Goal: Task Accomplishment & Management: Manage account settings

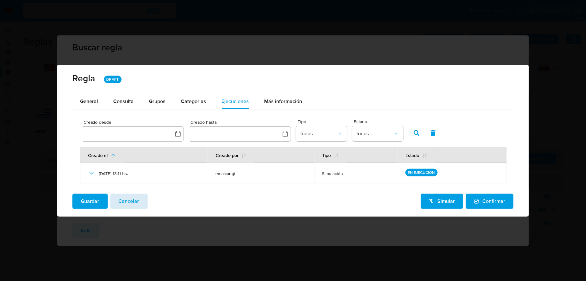
click at [139, 202] on button "Cancelar" at bounding box center [128, 201] width 37 height 15
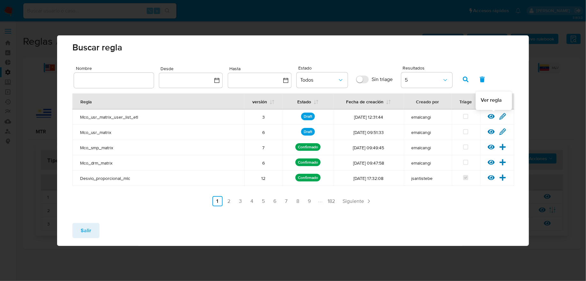
click at [491, 119] on icon at bounding box center [491, 116] width 7 height 7
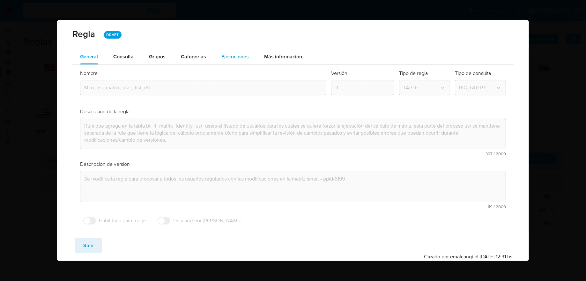
click at [224, 52] on div "Ejecuciones" at bounding box center [235, 56] width 27 height 15
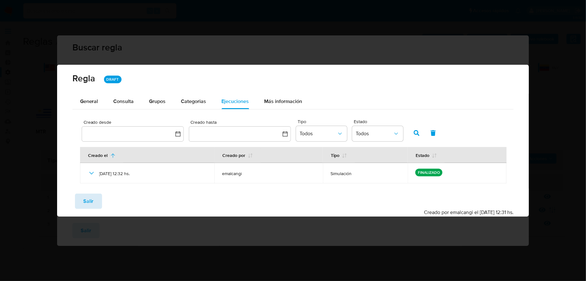
click at [91, 203] on span "Salir" at bounding box center [88, 201] width 11 height 14
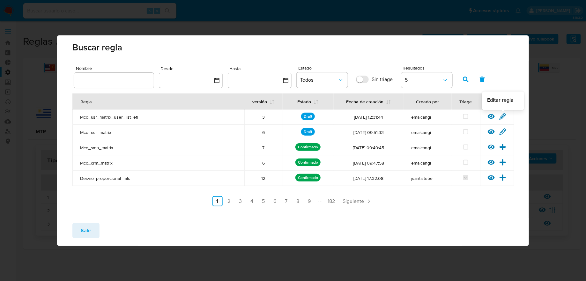
click at [503, 114] on icon at bounding box center [503, 116] width 7 height 7
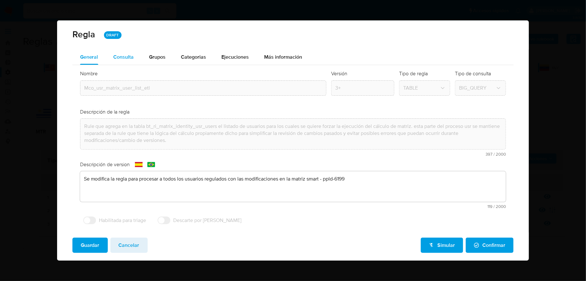
click at [131, 63] on div "Consulta" at bounding box center [124, 56] width 20 height 15
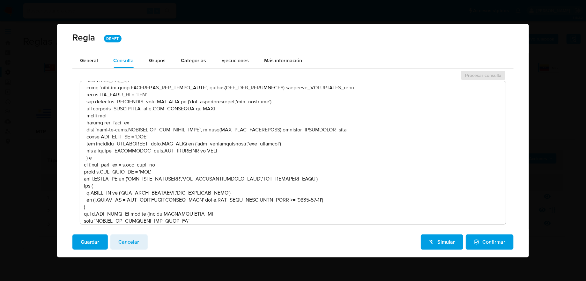
scroll to position [115, 0]
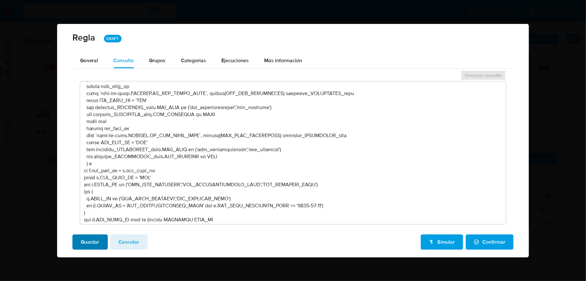
click at [95, 248] on span "Guardar" at bounding box center [90, 242] width 19 height 14
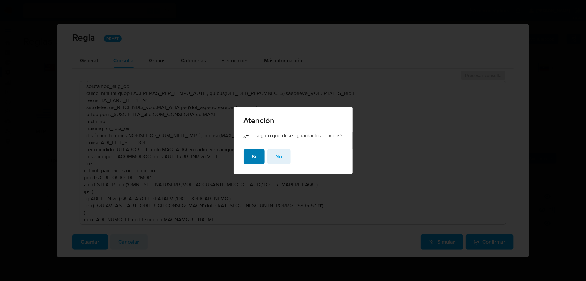
click at [249, 157] on button "Si" at bounding box center [254, 156] width 21 height 15
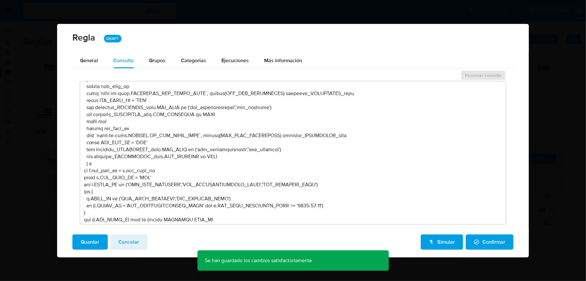
click at [510, 242] on button "Confirmar" at bounding box center [490, 242] width 48 height 15
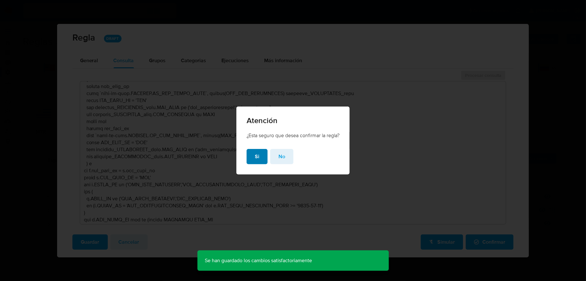
click at [261, 162] on button "Si" at bounding box center [257, 156] width 21 height 15
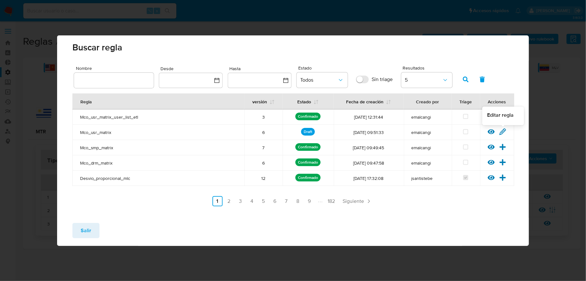
click at [500, 132] on icon at bounding box center [503, 131] width 7 height 7
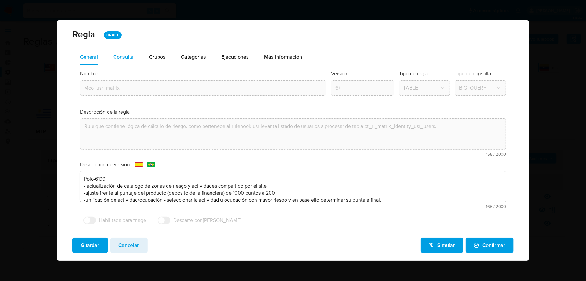
click at [118, 55] on div "Consulta" at bounding box center [124, 57] width 20 height 5
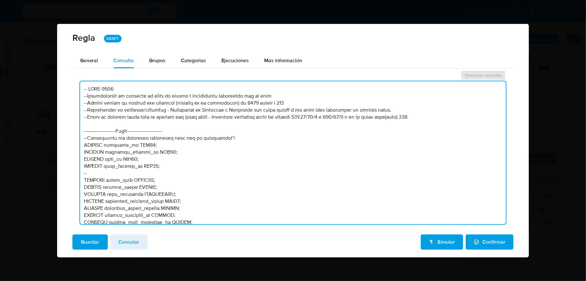
click at [158, 156] on textarea at bounding box center [293, 152] width 426 height 143
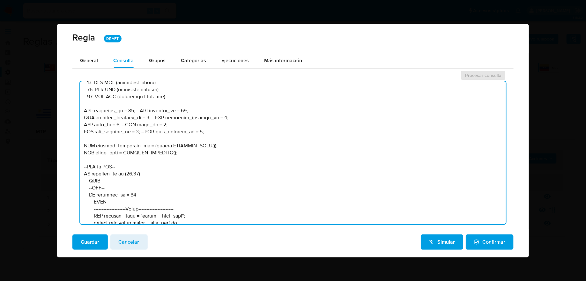
scroll to position [343, 0]
drag, startPoint x: 212, startPoint y: 132, endPoint x: 74, endPoint y: 112, distance: 139.9
click at [74, 112] on div "Procesar consulta" at bounding box center [293, 149] width 442 height 159
paste textarea ":rulebook_id; --SET rulebook_id = 54; SET rulebook_version_id = :rulebook_versi…"
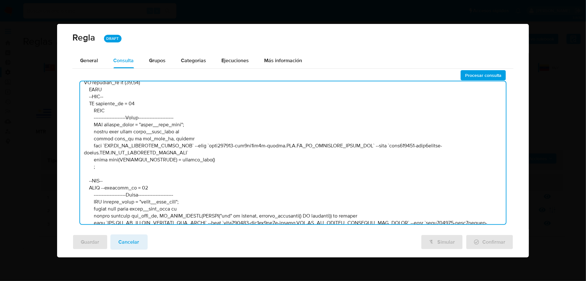
scroll to position [465, 0]
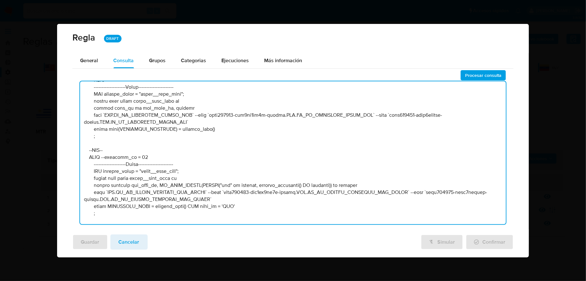
type textarea "-- LORE-3760 --Ipsumdolorsit am consecte ad elits do eiusmo t incididuntu labor…"
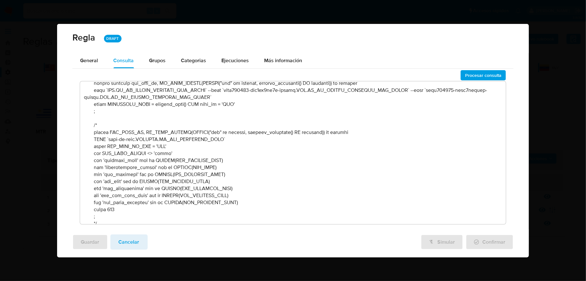
scroll to position [621, 0]
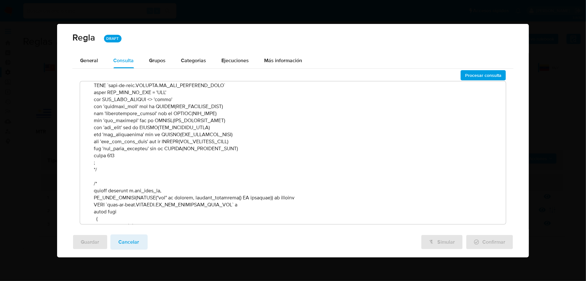
click at [323, 208] on textarea at bounding box center [293, 152] width 426 height 143
click at [485, 76] on span "Procesar consulta" at bounding box center [483, 75] width 36 height 9
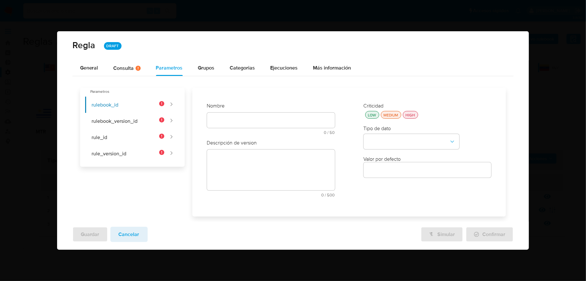
click at [255, 117] on input "text" at bounding box center [271, 120] width 128 height 8
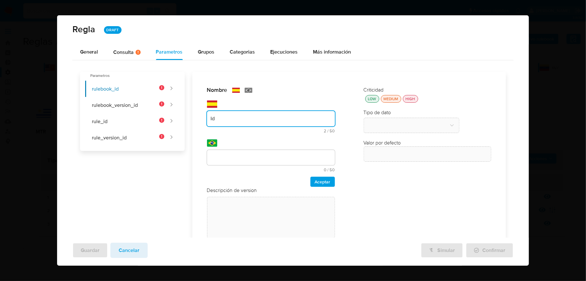
type input "I"
type input "r"
type input "Rulebook_id"
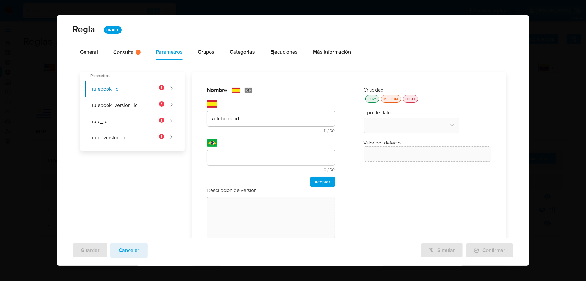
click at [256, 152] on div at bounding box center [271, 157] width 128 height 15
click at [247, 121] on div "Nombre text-es Rulebook_id 11 / 50 39 caracteres restantes text-pt 0 / 50 50 ca…" at bounding box center [271, 137] width 128 height 100
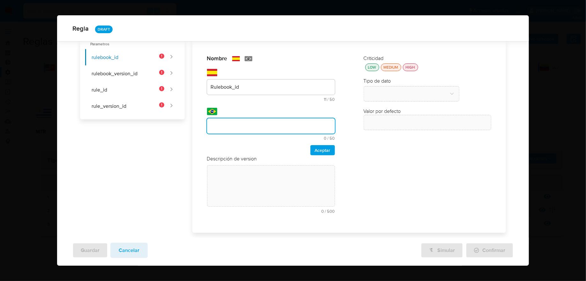
click at [246, 126] on input "text" at bounding box center [271, 126] width 128 height 8
type input "Rulebook_id"
click at [320, 149] on span "Aceptar" at bounding box center [323, 150] width 16 height 9
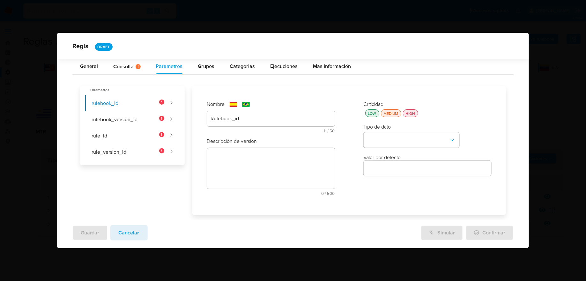
click at [298, 155] on textarea at bounding box center [271, 168] width 128 height 41
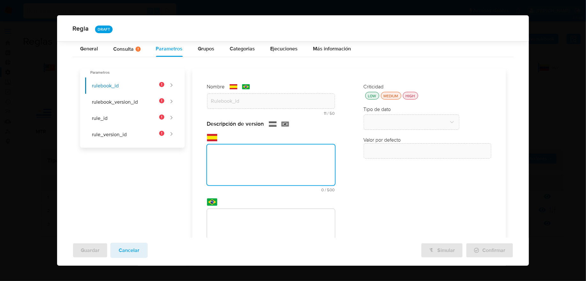
paste textarea "Id del rulebook donde se está ejecutando la regla"
type textarea "Id del rulebook donde se está ejecutando la regla"
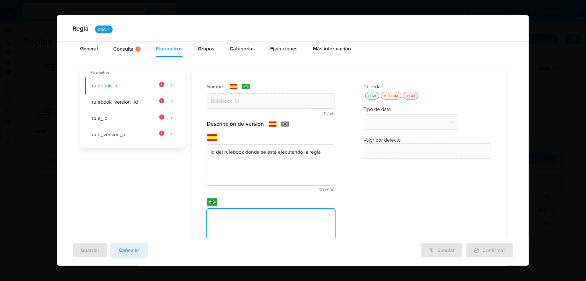
click at [292, 215] on div "Descripción de version text-es Id del rulebook donde se está ejecutando la regl…" at bounding box center [271, 195] width 128 height 151
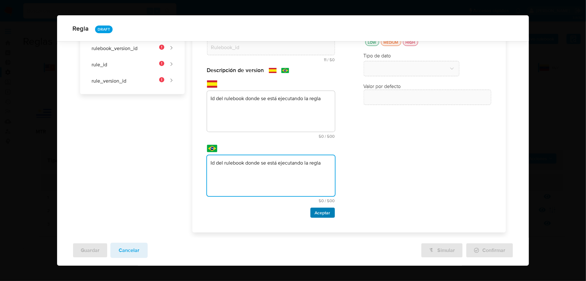
type textarea "Id del rulebook donde se está ejecutando la regla"
click at [328, 209] on span "Aceptar" at bounding box center [323, 212] width 16 height 9
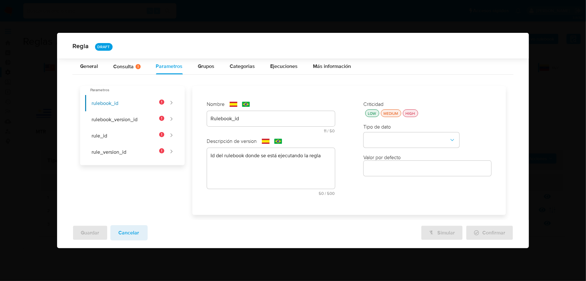
click at [406, 112] on div "HIGH" at bounding box center [411, 113] width 12 height 5
click at [403, 133] on button "type-dropdown" at bounding box center [412, 139] width 96 height 15
click at [390, 218] on div "GLOBAL" at bounding box center [410, 215] width 84 height 15
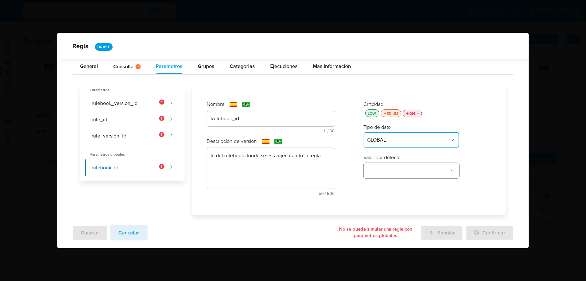
click at [402, 168] on button "global-dropdown" at bounding box center [412, 170] width 96 height 15
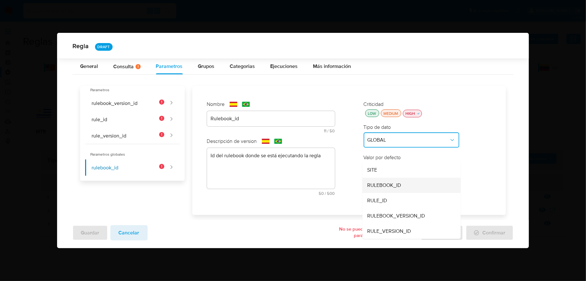
click at [396, 187] on span "RULEBOOK_ID" at bounding box center [385, 185] width 34 height 6
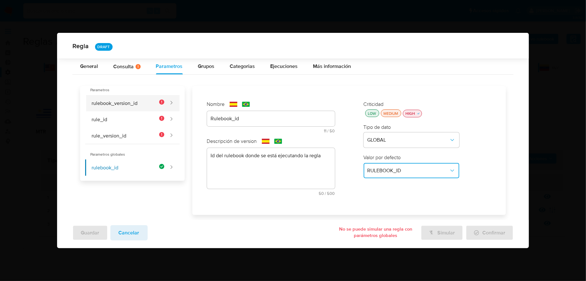
click at [145, 102] on button "rulebook_version_id" at bounding box center [124, 103] width 79 height 16
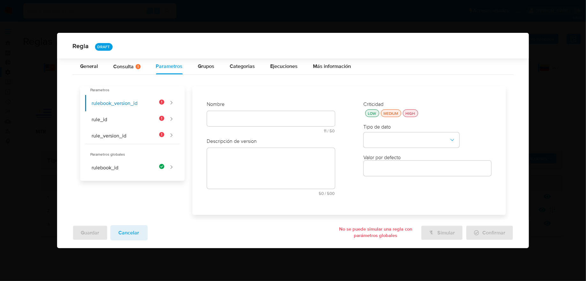
click at [227, 118] on input "text" at bounding box center [271, 119] width 128 height 8
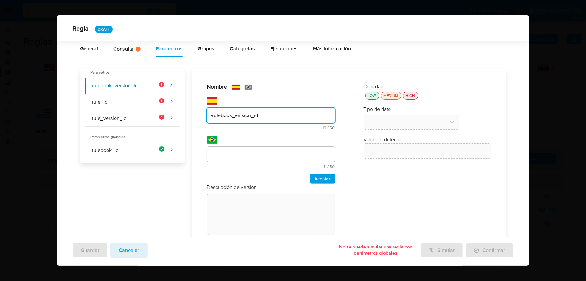
type input "Rulebook_version_id"
click at [245, 150] on div "Nombre text-es Rulebook_version_id 19 / 50 31 caracteres restantes text-pt 11 /…" at bounding box center [271, 133] width 128 height 100
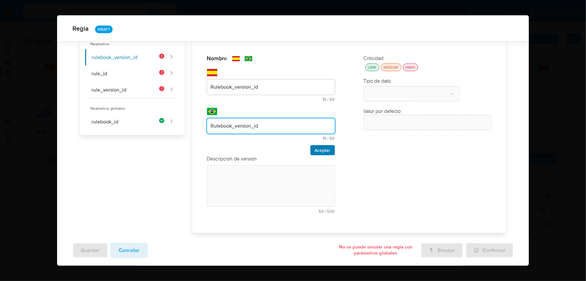
type input "Rulebook_version_id"
click at [315, 149] on span "Aceptar" at bounding box center [323, 150] width 16 height 9
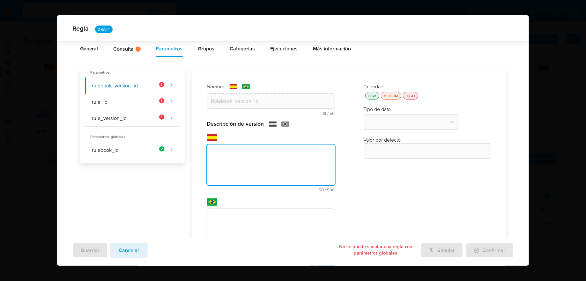
click at [311, 152] on textarea at bounding box center [271, 165] width 128 height 41
paste textarea "Id de versión del rulebook donde se está ejecutando la regla"
type textarea "Id de versión del rulebook donde se está ejecutando la regla"
click at [302, 212] on div "Descripción de version text-es Id de versión del rulebook donde se está ejecuta…" at bounding box center [271, 195] width 128 height 151
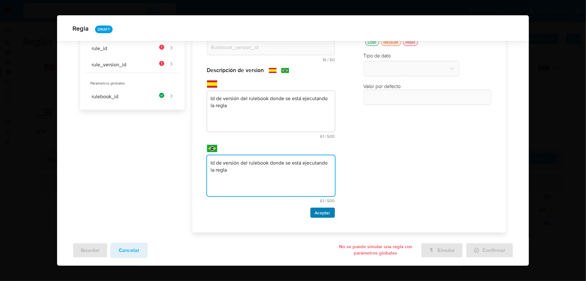
type textarea "Id de versión del rulebook donde se está ejecutando la regla"
click at [328, 212] on span "Aceptar" at bounding box center [323, 212] width 16 height 9
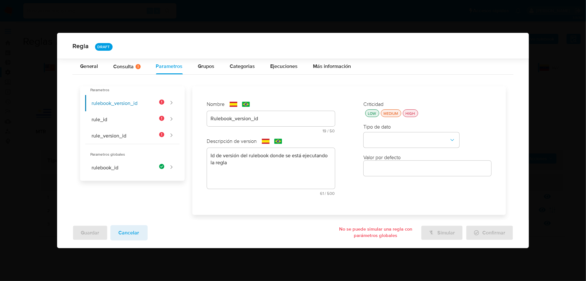
click at [405, 112] on div "HIGH" at bounding box center [411, 113] width 12 height 5
click at [405, 142] on button "type-dropdown" at bounding box center [412, 139] width 96 height 15
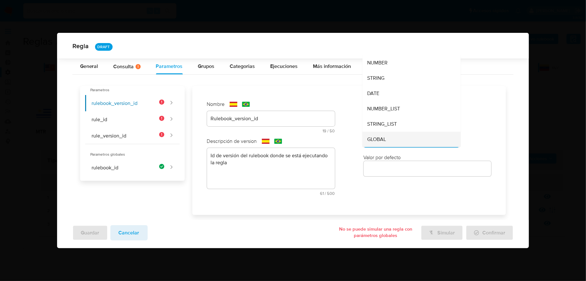
click at [403, 143] on div "GLOBAL" at bounding box center [410, 139] width 84 height 15
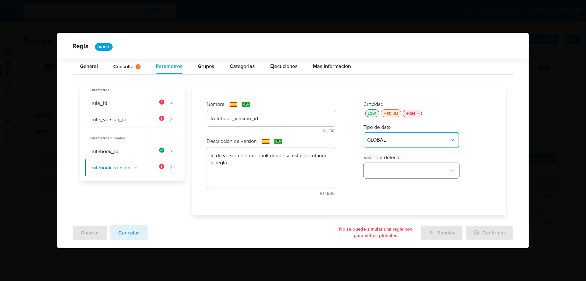
click at [403, 172] on button "global-dropdown" at bounding box center [412, 170] width 96 height 15
click at [397, 221] on div "RULEBOOK_VERSION_ID" at bounding box center [410, 215] width 84 height 15
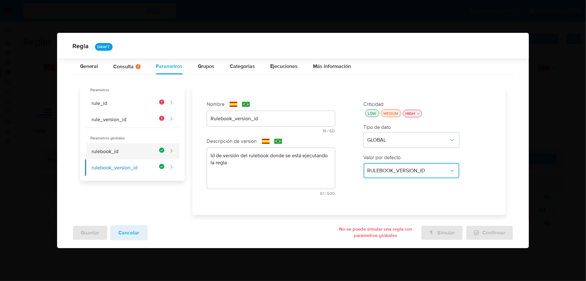
click at [133, 150] on button "rulebook_id" at bounding box center [124, 151] width 79 height 16
type input "Rulebook_id"
type textarea "Id del rulebook donde se está ejecutando la regla"
click at [133, 164] on button "rulebook_version_id" at bounding box center [124, 168] width 79 height 16
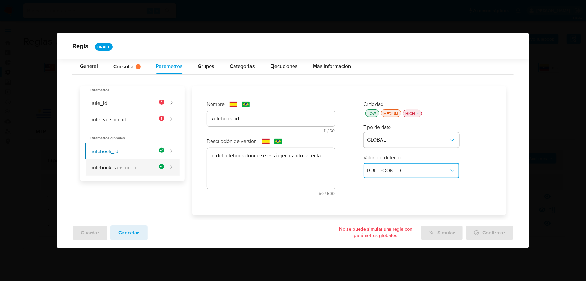
type input "Rulebook_version_id"
type textarea "Id de versión del rulebook donde se está ejecutando la regla"
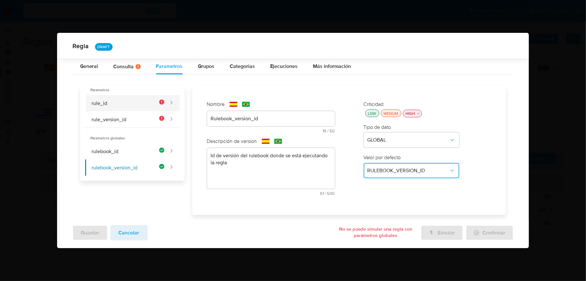
click at [142, 102] on button "rule_id" at bounding box center [124, 103] width 79 height 16
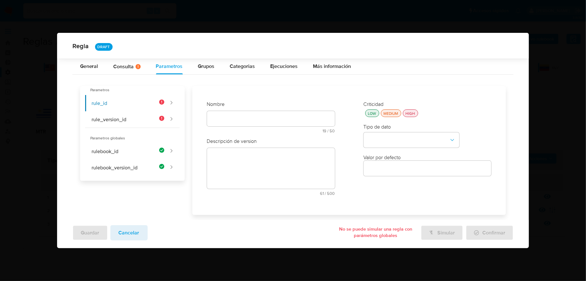
click at [241, 111] on div at bounding box center [271, 118] width 128 height 15
click at [241, 117] on input "text" at bounding box center [271, 119] width 128 height 8
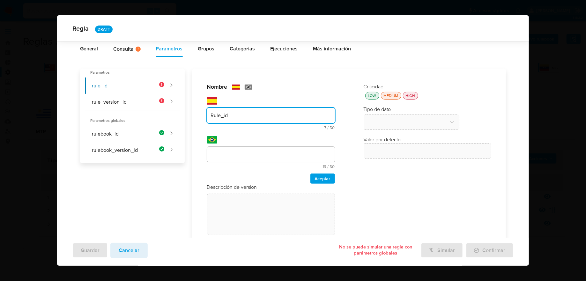
type input "Rule_id"
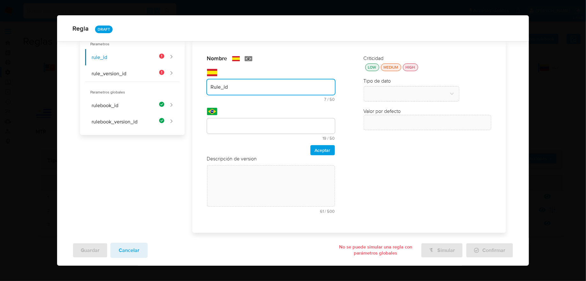
click at [242, 89] on input "Rule_id" at bounding box center [271, 87] width 128 height 8
click at [239, 125] on input "text" at bounding box center [271, 126] width 128 height 8
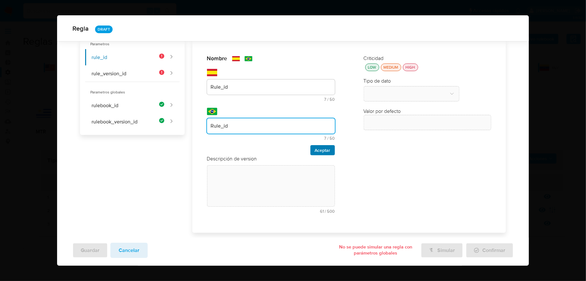
type input "Rule_id"
click at [326, 151] on span "Aceptar" at bounding box center [323, 150] width 16 height 9
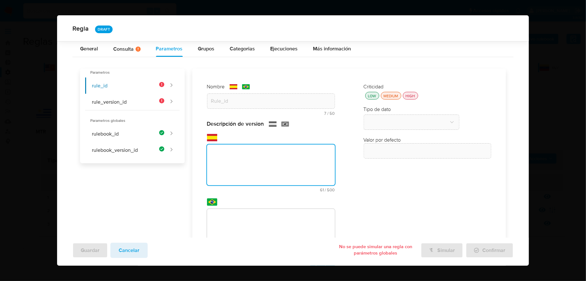
click at [266, 173] on textarea at bounding box center [271, 165] width 128 height 41
paste textarea "Id de la regla que está ejecutándose"
type textarea "Id de la regla que está ejecutándose"
click at [263, 217] on div "Descripción de version text-es Id de la regla que está ejecutándose 37 / 500 46…" at bounding box center [271, 195] width 128 height 151
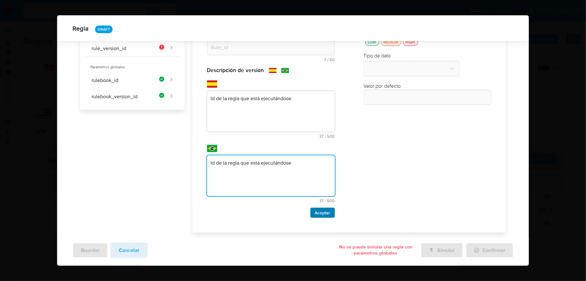
type textarea "Id de la regla que está ejecutándose"
click at [329, 216] on span "Aceptar" at bounding box center [323, 212] width 16 height 9
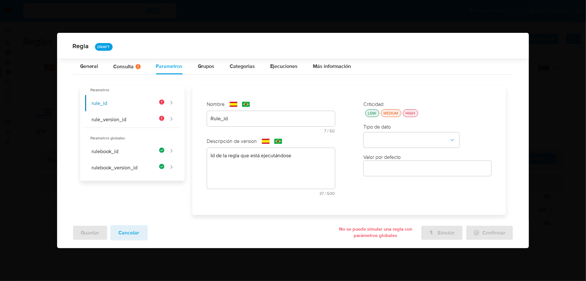
scroll to position [0, 0]
click at [410, 113] on div "HIGH" at bounding box center [411, 113] width 12 height 5
click at [409, 136] on button "type-dropdown" at bounding box center [412, 139] width 96 height 15
click at [409, 136] on div "GLOBAL" at bounding box center [410, 139] width 84 height 15
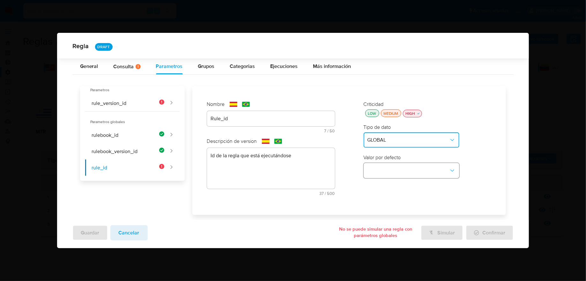
click at [403, 167] on button "global-dropdown" at bounding box center [412, 170] width 96 height 15
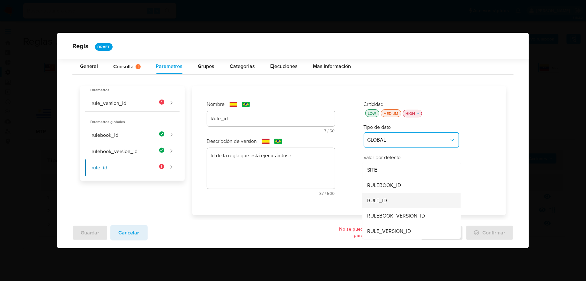
click at [394, 204] on div "RULE_ID" at bounding box center [410, 200] width 84 height 15
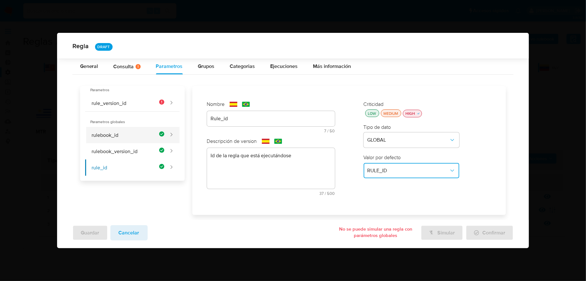
click at [164, 137] on button "rulebook_id" at bounding box center [124, 135] width 79 height 16
type input "Rulebook_id"
type textarea "Id del rulebook donde se está ejecutando la regla"
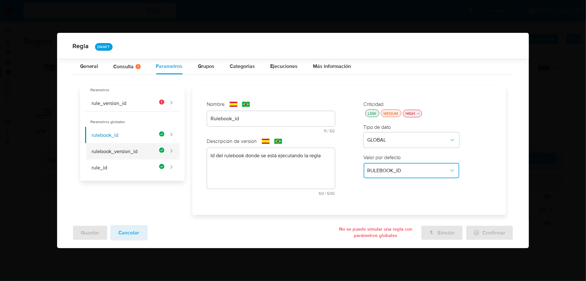
click at [164, 147] on button "rulebook_version_id" at bounding box center [124, 151] width 79 height 16
type input "Rulebook_version_id"
type textarea "Id de versión del rulebook donde se está ejecutando la regla"
click at [164, 161] on button "rule_id" at bounding box center [124, 168] width 79 height 16
type input "Rule_id"
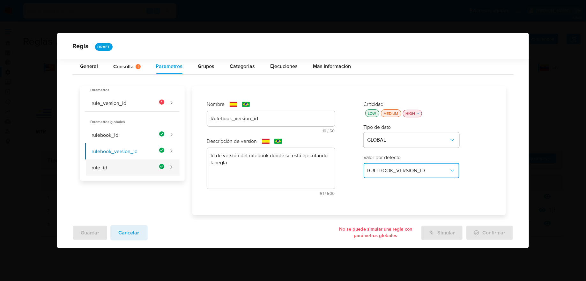
type textarea "Id de la regla que está ejecutándose"
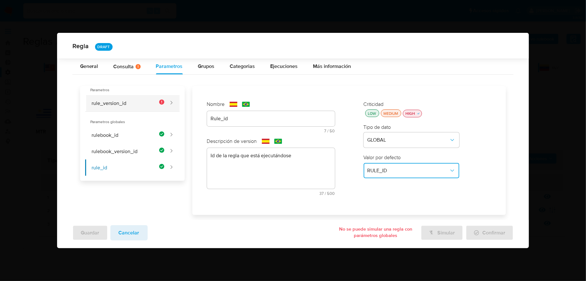
click at [163, 98] on button "rule_version_id" at bounding box center [124, 103] width 79 height 16
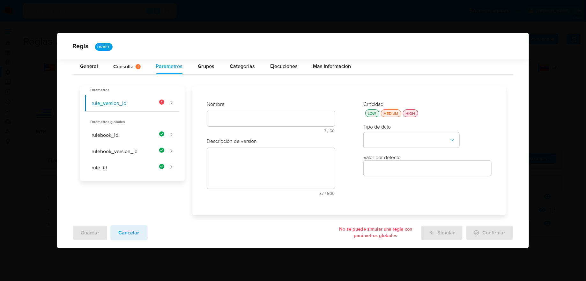
click at [234, 112] on div at bounding box center [271, 118] width 128 height 15
click at [234, 115] on input "text" at bounding box center [271, 119] width 128 height 8
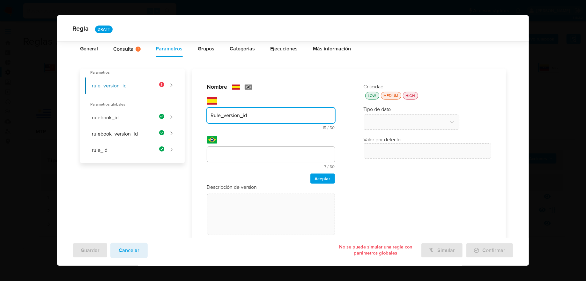
type input "Rule_version_id"
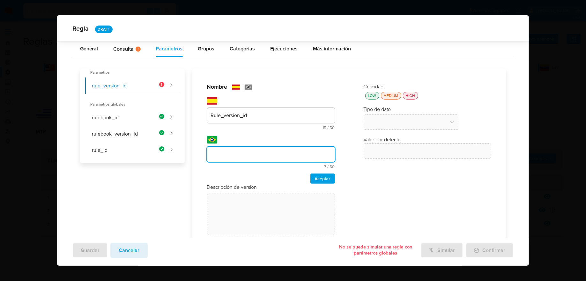
click at [231, 151] on div "Nombre text-es Rule_version_id 15 / 50 35 caracteres restantes text-pt 7 / 50 4…" at bounding box center [271, 133] width 128 height 100
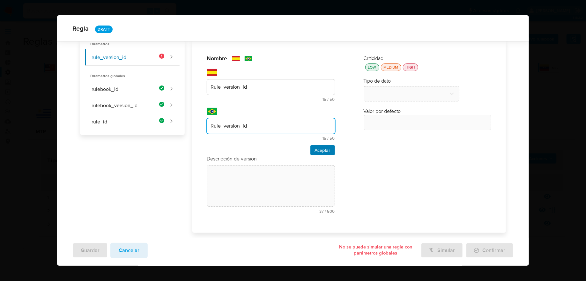
type input "Rule_version_id"
click at [324, 151] on span "Aceptar" at bounding box center [323, 150] width 16 height 9
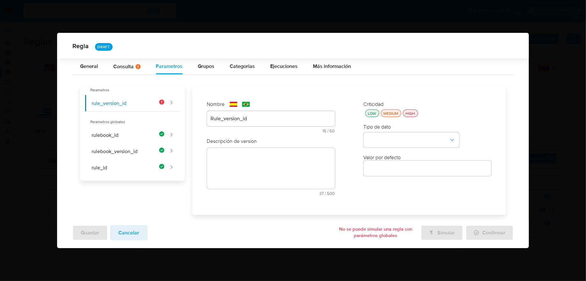
click at [305, 155] on textarea at bounding box center [271, 168] width 128 height 41
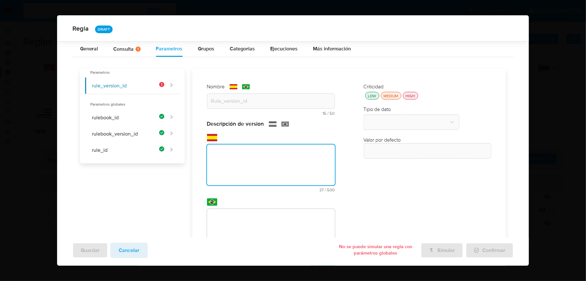
paste textarea "Id de versión de la regla que está ejecutándose"
type textarea "Id de versión de la regla que está ejecutándose"
click at [299, 218] on div "Descripción de version text-es Id de versión de la regla que está ejecutándose …" at bounding box center [271, 195] width 128 height 151
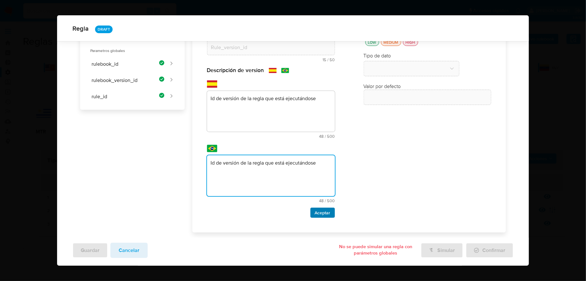
type textarea "Id de versión de la regla que está ejecutándose"
click at [321, 215] on span "Aceptar" at bounding box center [323, 212] width 16 height 9
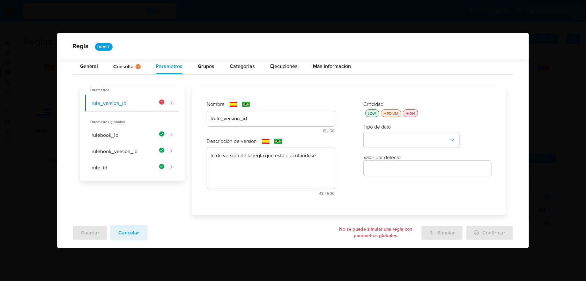
click at [413, 113] on div "HIGH" at bounding box center [411, 113] width 12 height 5
click at [409, 133] on button "type-dropdown" at bounding box center [412, 139] width 96 height 15
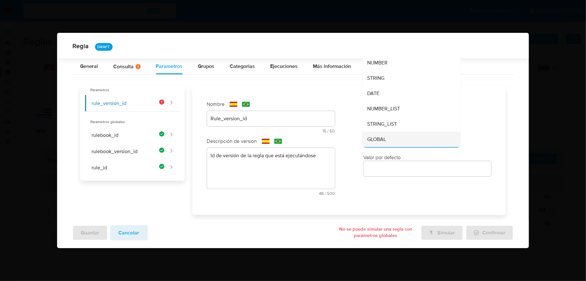
click at [404, 144] on div "GLOBAL" at bounding box center [410, 139] width 84 height 15
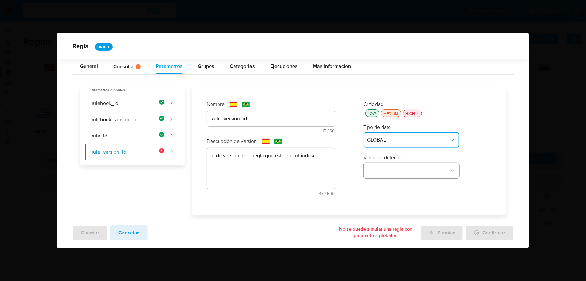
click at [403, 168] on button "global-dropdown" at bounding box center [412, 170] width 96 height 15
click at [396, 230] on span "RULE_VERSION_ID" at bounding box center [390, 231] width 44 height 6
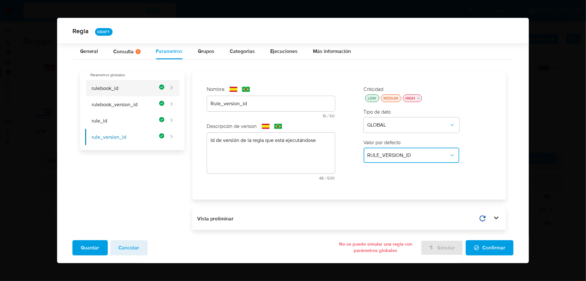
click at [141, 91] on button "rulebook_id" at bounding box center [124, 88] width 79 height 16
type input "Rulebook_id"
type textarea "Id del rulebook donde se está ejecutando la regla"
click at [141, 107] on button "rulebook_version_id" at bounding box center [124, 104] width 79 height 16
type input "Rulebook_version_id"
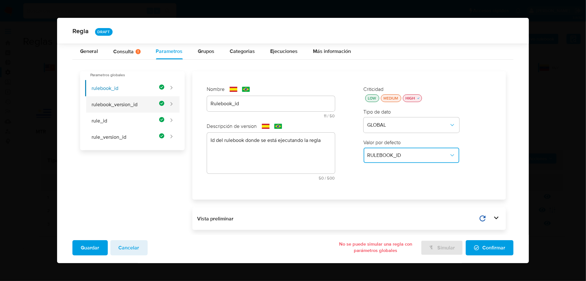
type textarea "Id de versión del rulebook donde se está ejecutando la regla"
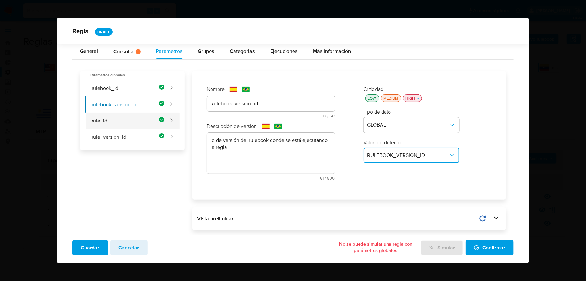
click at [141, 118] on button "rule_id" at bounding box center [124, 121] width 79 height 16
type input "Rule_id"
type textarea "Id de la regla que está ejecutándose"
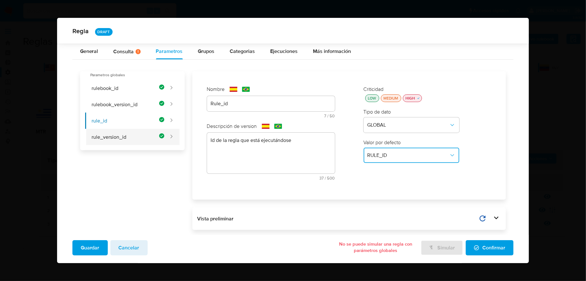
click at [141, 131] on button "rule_version_id" at bounding box center [124, 137] width 79 height 16
type input "Rule_version_id"
type textarea "Id de versión de la regla que está ejecutándose"
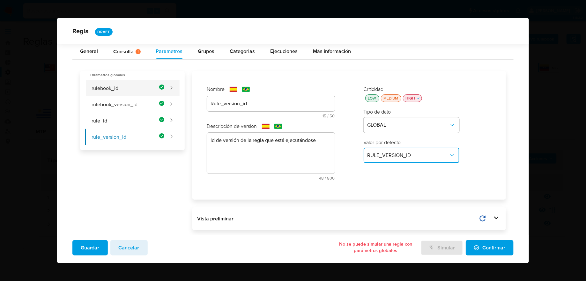
click at [145, 85] on button "rulebook_id" at bounding box center [124, 88] width 79 height 16
type input "Rulebook_id"
type textarea "Id del rulebook donde se está ejecutando la regla"
click at [145, 101] on button "rulebook_version_id" at bounding box center [124, 104] width 79 height 16
type input "Rulebook_version_id"
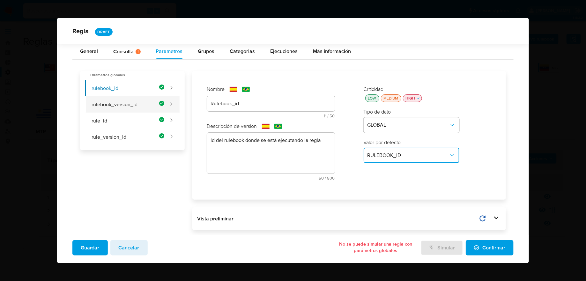
type textarea "Id de versión del rulebook donde se está ejecutando la regla"
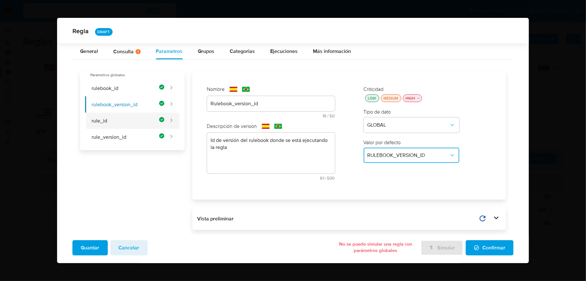
click at [146, 128] on button "rule_id" at bounding box center [124, 121] width 79 height 16
type input "Rule_id"
type textarea "Id de la regla que está ejecutándose"
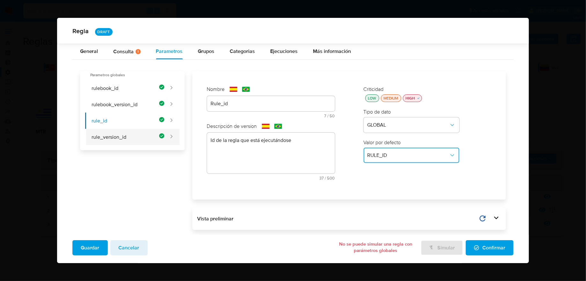
click at [146, 137] on button "rule_version_id" at bounding box center [124, 137] width 79 height 16
type input "Rule_version_id"
type textarea "Id de versión de la regla que está ejecutándose"
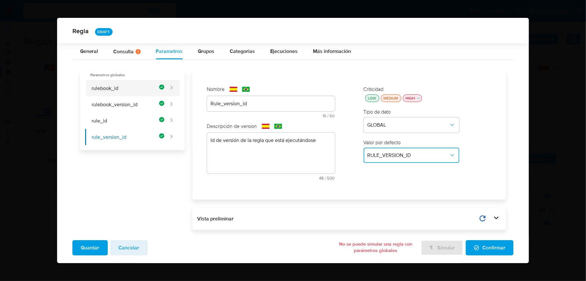
click at [148, 88] on button "rulebook_id" at bounding box center [124, 88] width 79 height 16
type input "Rulebook_id"
type textarea "Id del rulebook donde se está ejecutando la regla"
click at [148, 105] on button "rulebook_version_id" at bounding box center [124, 104] width 79 height 16
type input "Rulebook_version_id"
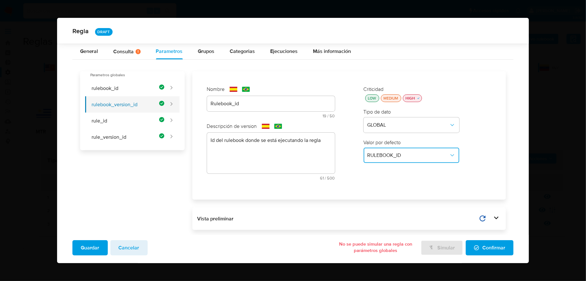
type textarea "Id de versión del rulebook donde se está ejecutando la regla"
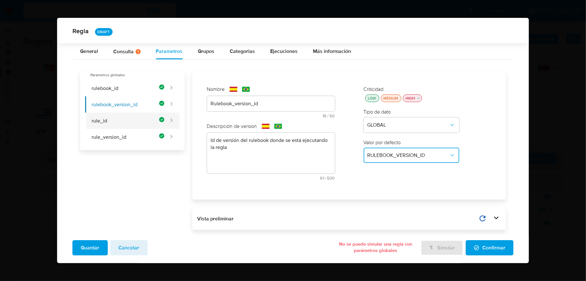
click at [148, 118] on button "rule_id" at bounding box center [124, 121] width 79 height 16
type input "Rule_id"
type textarea "Id de la regla que está ejecutándose"
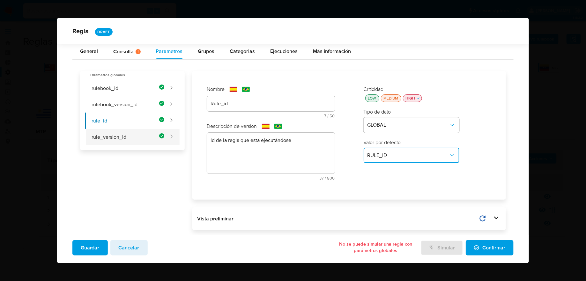
click at [147, 131] on button "rule_version_id" at bounding box center [124, 137] width 79 height 16
type input "Rule_version_id"
type textarea "Id de versión de la regla que está ejecutándose"
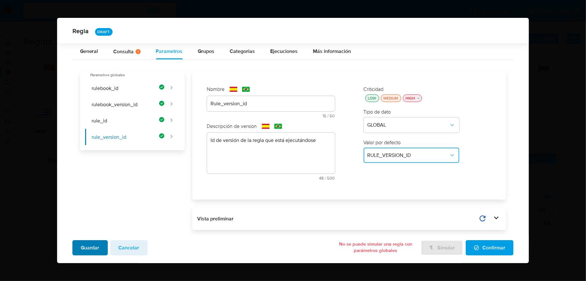
click at [101, 250] on button "Guardar" at bounding box center [89, 247] width 35 height 15
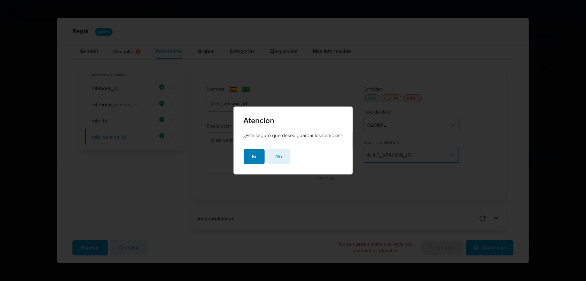
click at [252, 163] on span "Si" at bounding box center [254, 157] width 4 height 14
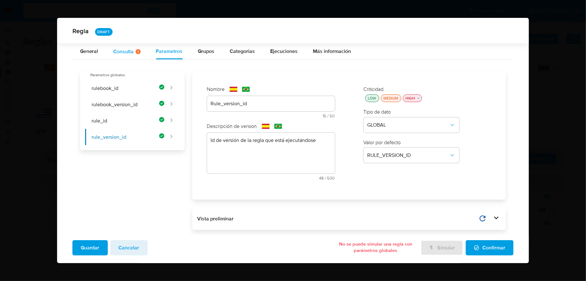
click at [128, 51] on div "Consulta Hay posibles errores en la consulta ( 33 )" at bounding box center [127, 51] width 27 height 5
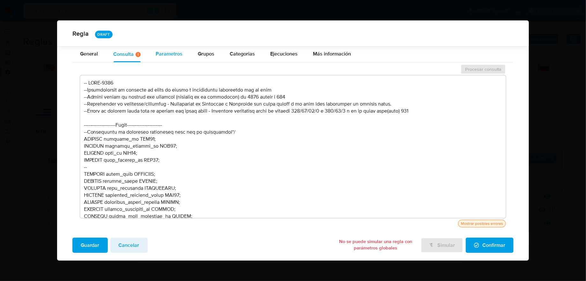
click at [163, 57] on span "Parametros" at bounding box center [169, 53] width 27 height 7
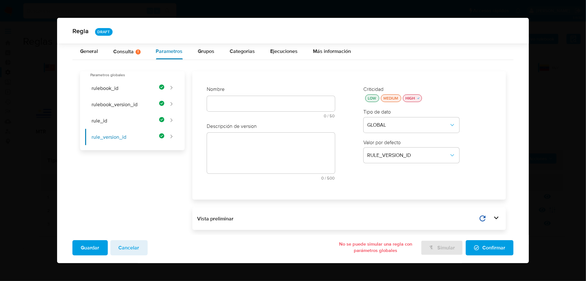
type input "Rule_version_id"
type textarea "Id de versión de la regla que está ejecutándose"
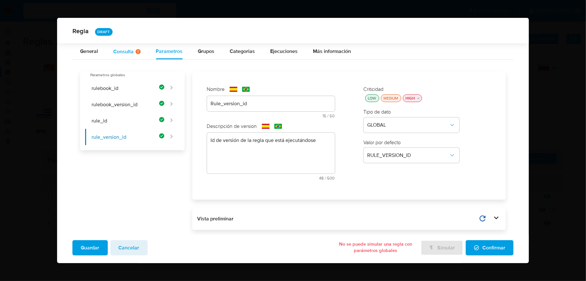
click at [131, 57] on div "Consulta Hay posibles errores en la consulta ( 33 )" at bounding box center [127, 52] width 27 height 16
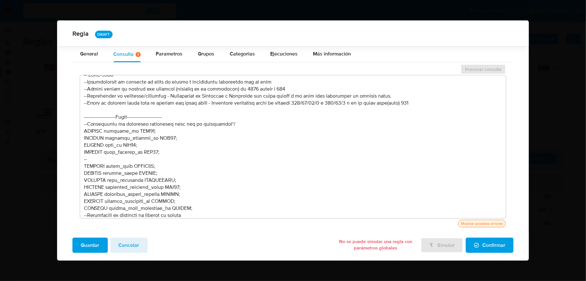
scroll to position [15, 0]
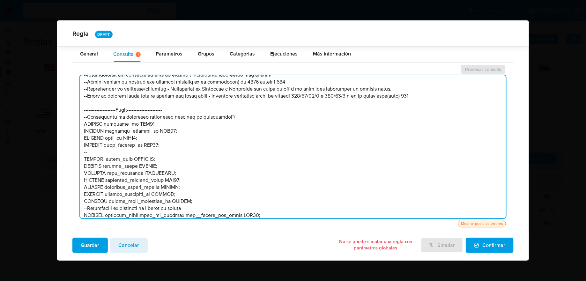
click at [200, 142] on textarea at bounding box center [293, 146] width 426 height 143
click at [471, 244] on button "Confirmar" at bounding box center [490, 245] width 48 height 15
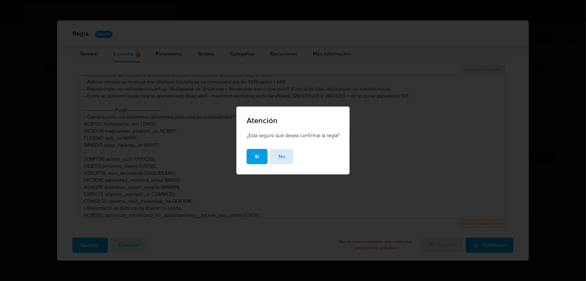
click at [280, 157] on span "No" at bounding box center [282, 157] width 7 height 14
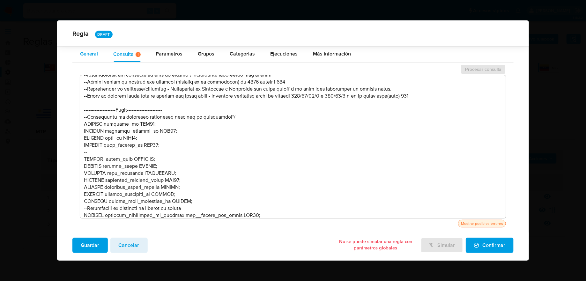
click at [97, 61] on div "General" at bounding box center [89, 54] width 18 height 16
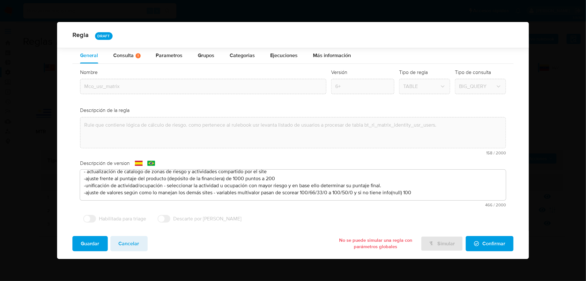
scroll to position [0, 0]
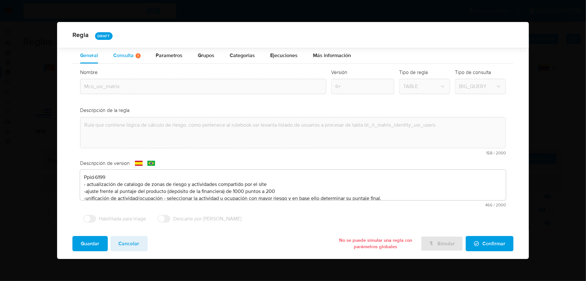
click at [141, 48] on button "Consulta Hay posibles errores en la consulta ( 33 )" at bounding box center [127, 56] width 42 height 16
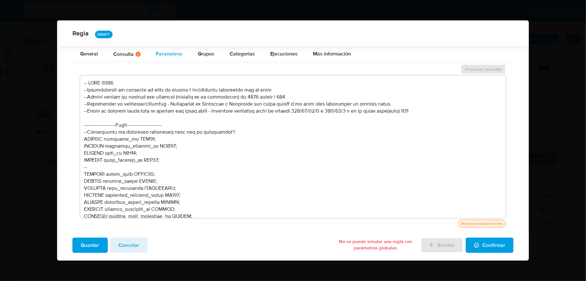
click at [154, 52] on button "Parametros" at bounding box center [169, 54] width 42 height 16
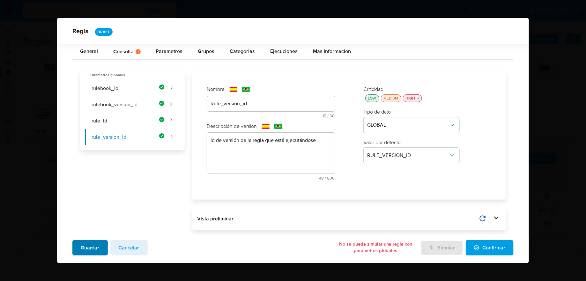
click at [102, 243] on button "Guardar" at bounding box center [89, 247] width 35 height 15
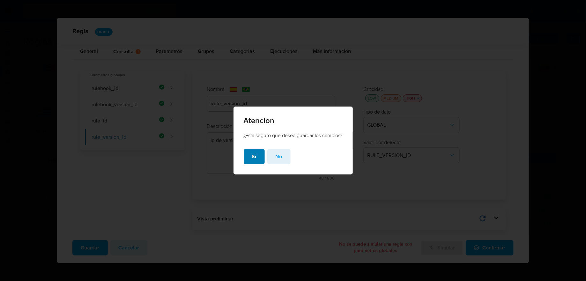
click at [248, 159] on button "Si" at bounding box center [254, 156] width 21 height 15
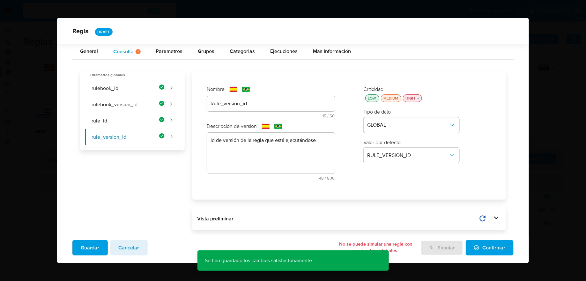
click at [131, 58] on div "Consulta Hay posibles errores en la consulta ( 33 )" at bounding box center [127, 52] width 27 height 16
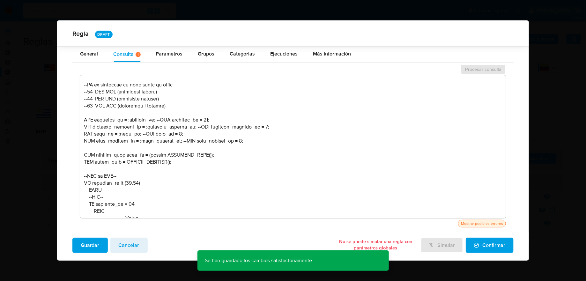
scroll to position [328, 0]
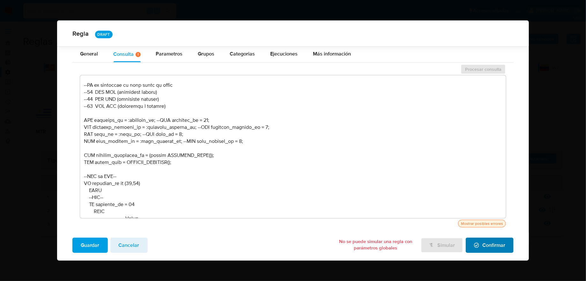
click at [486, 244] on span "Confirmar" at bounding box center [489, 245] width 31 height 14
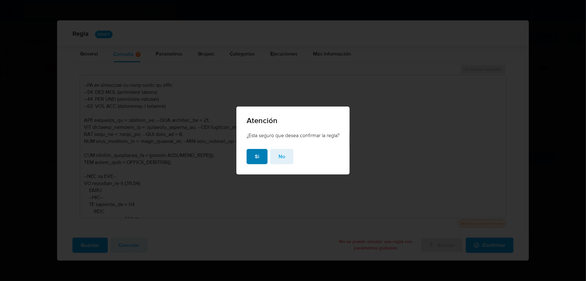
click at [255, 164] on span "Si" at bounding box center [257, 157] width 4 height 14
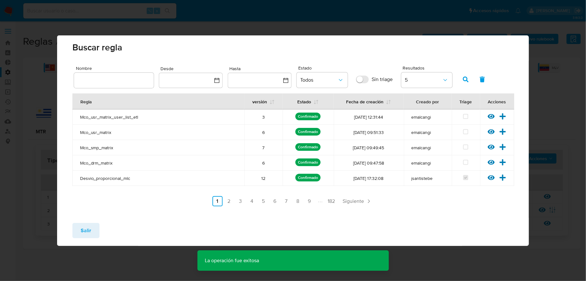
click at [101, 231] on div "Salir" at bounding box center [293, 232] width 472 height 28
click at [92, 231] on button "Salir" at bounding box center [85, 230] width 27 height 15
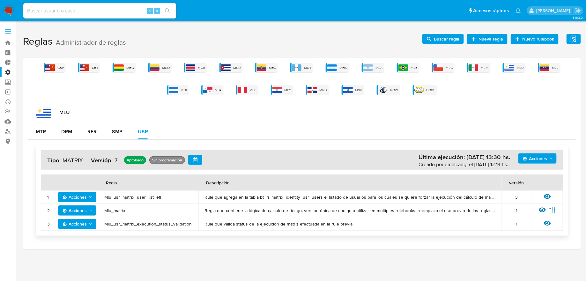
click at [444, 38] on span "Buscar regla" at bounding box center [447, 39] width 26 height 10
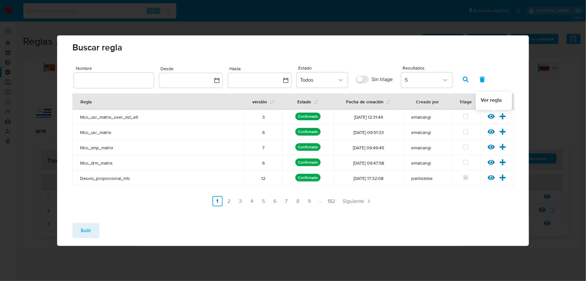
click at [493, 118] on icon at bounding box center [491, 116] width 7 height 7
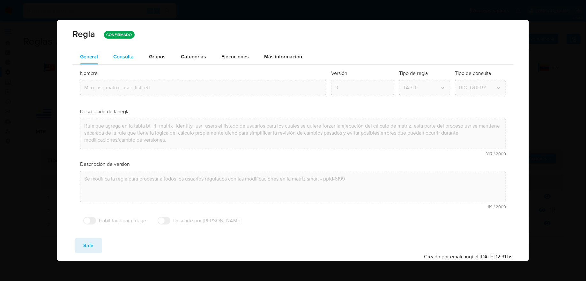
click at [129, 59] on div "Consulta" at bounding box center [124, 56] width 20 height 5
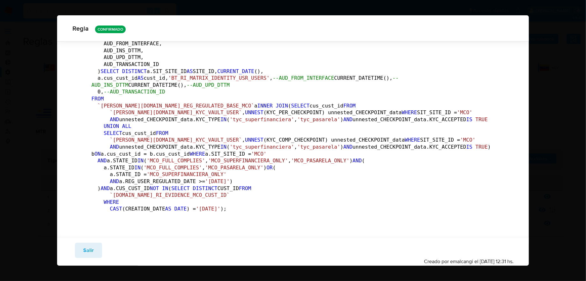
scroll to position [331, 0]
click at [96, 245] on button "Salir" at bounding box center [88, 250] width 27 height 15
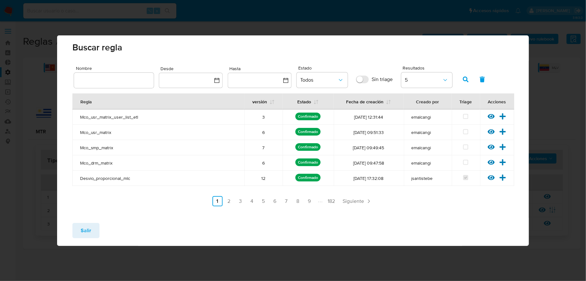
click at [90, 225] on span "Salir" at bounding box center [86, 231] width 11 height 14
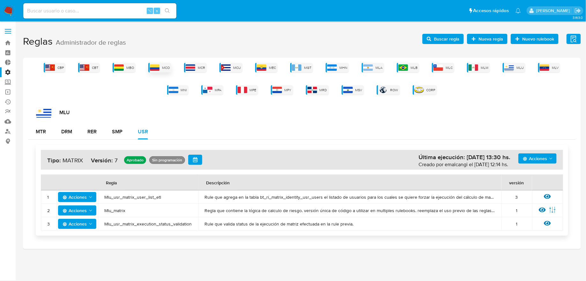
click at [159, 67] on img at bounding box center [155, 67] width 10 height 6
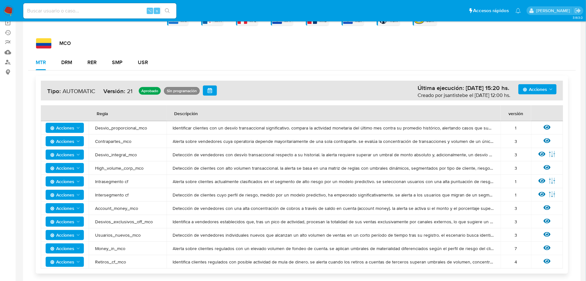
scroll to position [79, 0]
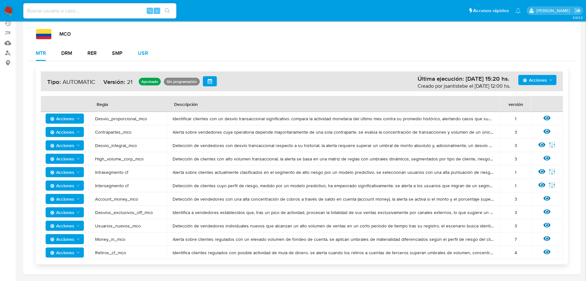
click at [135, 57] on button "USR" at bounding box center [143, 53] width 26 height 15
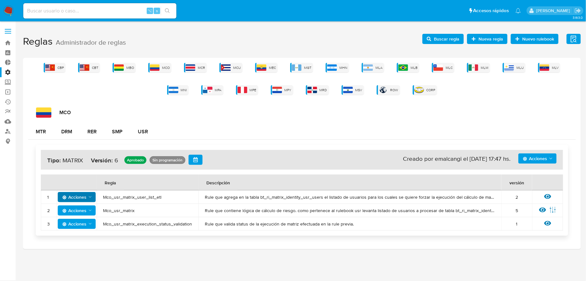
click at [90, 196] on icon "Acciones" at bounding box center [90, 197] width 5 height 5
click at [89, 214] on button "Deshabilitar" at bounding box center [77, 213] width 57 height 15
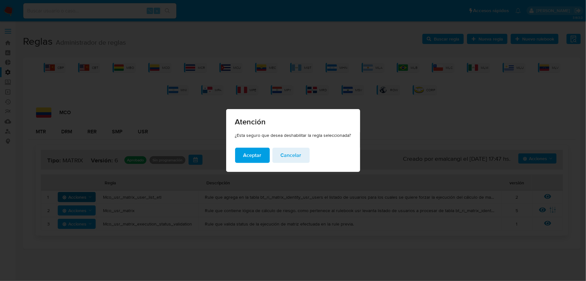
click at [237, 161] on button "Aceptar" at bounding box center [252, 155] width 35 height 15
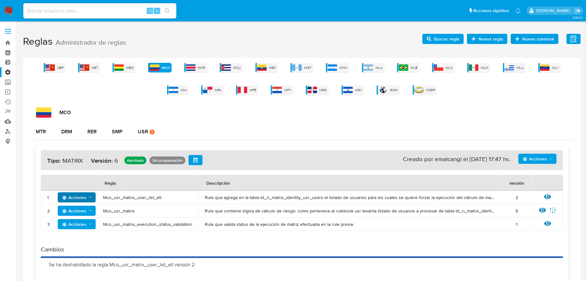
click at [84, 210] on span "Acciones" at bounding box center [74, 211] width 24 height 10
click at [95, 228] on button "Deshabilitar" at bounding box center [77, 226] width 57 height 15
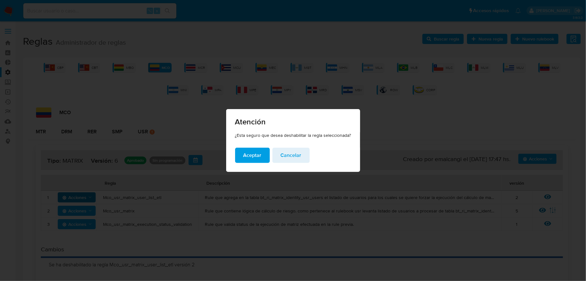
click at [254, 157] on span "Aceptar" at bounding box center [253, 155] width 18 height 14
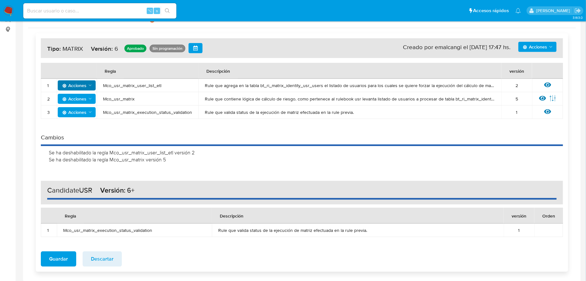
scroll to position [104, 0]
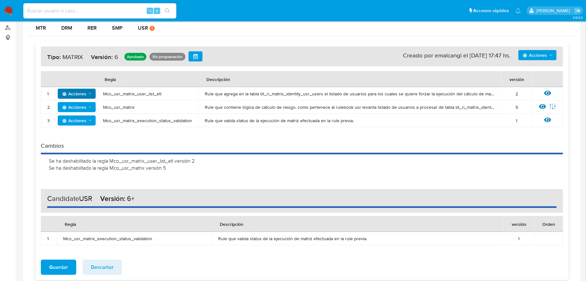
click at [539, 57] on span "Acciones" at bounding box center [535, 55] width 24 height 10
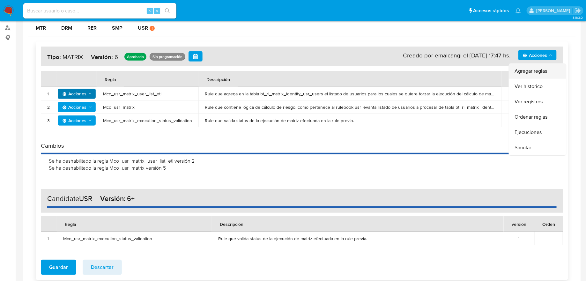
click at [520, 72] on button "Agregar reglas" at bounding box center [537, 71] width 57 height 15
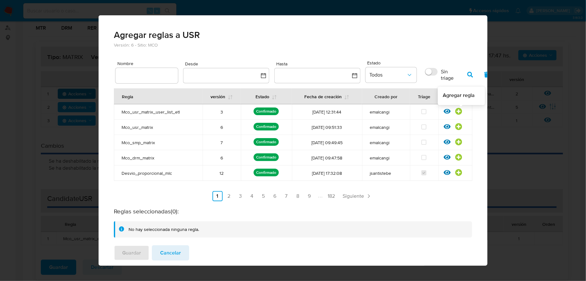
click at [459, 110] on icon at bounding box center [459, 111] width 7 height 7
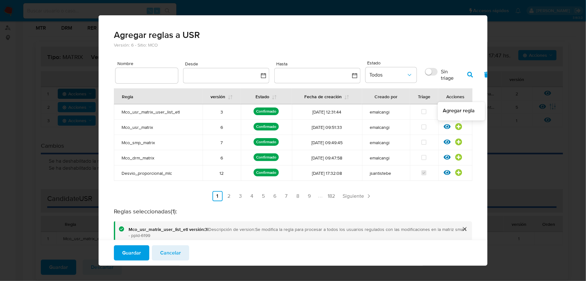
click at [462, 128] on icon at bounding box center [459, 127] width 7 height 7
click at [140, 252] on span "Guardar" at bounding box center [131, 253] width 19 height 14
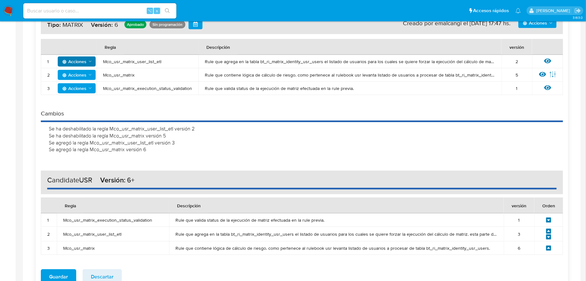
scroll to position [181, 0]
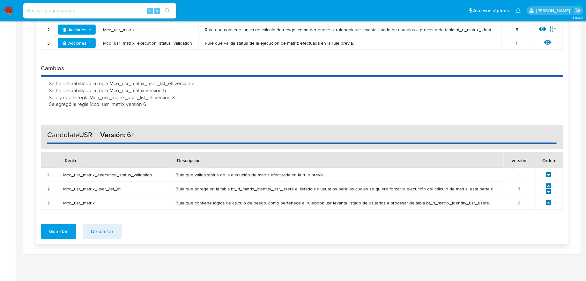
click at [551, 205] on icon at bounding box center [549, 203] width 6 height 6
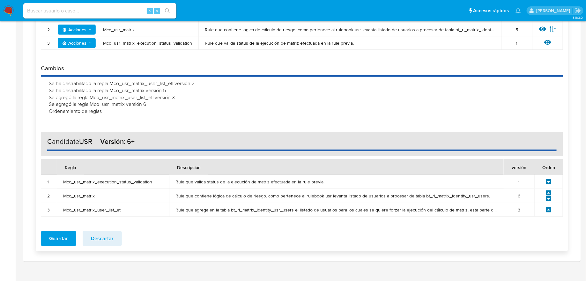
click at [551, 209] on icon at bounding box center [548, 209] width 5 height 5
click at [551, 194] on icon at bounding box center [548, 193] width 5 height 5
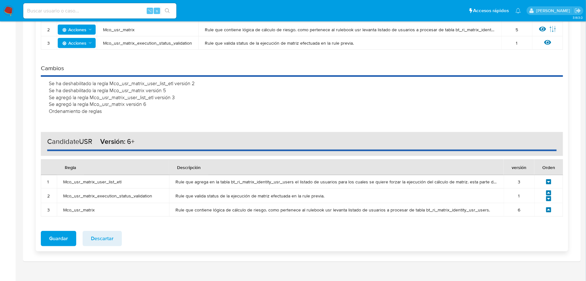
click at [548, 209] on icon at bounding box center [548, 209] width 5 height 5
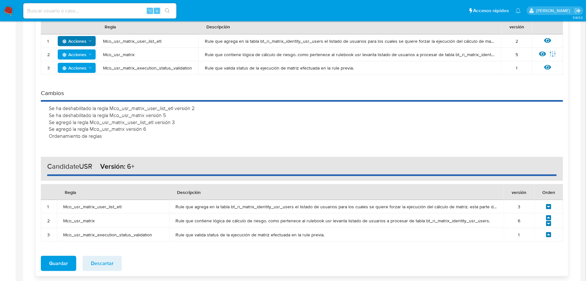
scroll to position [162, 0]
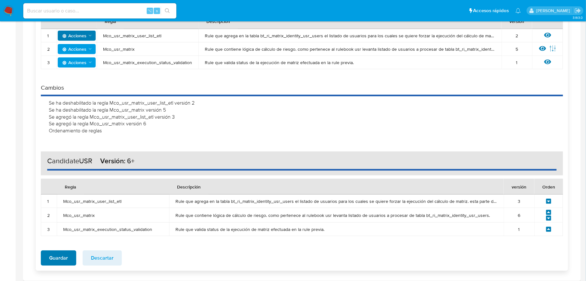
click at [60, 256] on span "Guardar" at bounding box center [58, 258] width 19 height 14
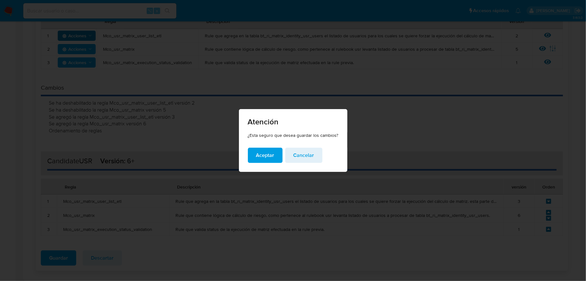
click at [275, 153] on button "Aceptar" at bounding box center [265, 155] width 35 height 15
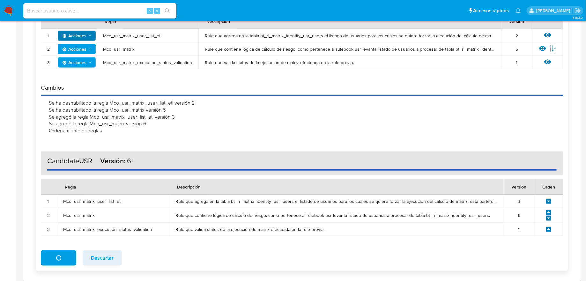
scroll to position [0, 0]
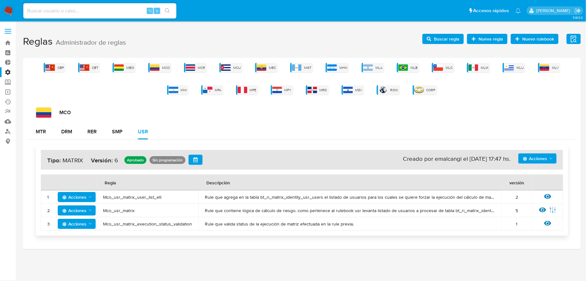
click at [155, 196] on span "Mco_usr_matrix_user_list_etl" at bounding box center [147, 197] width 89 height 6
click at [438, 43] on span "Buscar regla" at bounding box center [447, 39] width 26 height 10
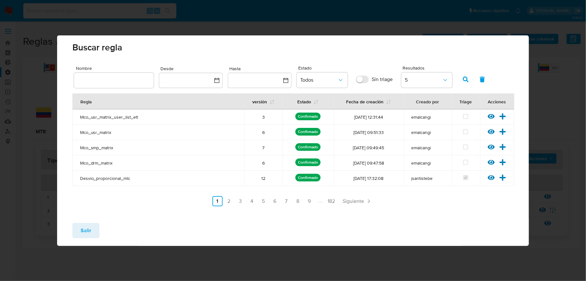
click at [132, 84] on input "text" at bounding box center [114, 80] width 80 height 8
type input "Mco_usr_matrix_user_list_etl"
click at [468, 84] on span "button" at bounding box center [466, 79] width 6 height 11
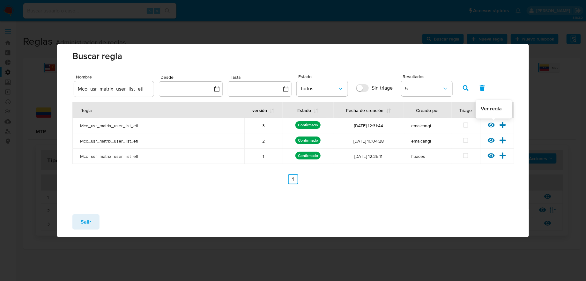
click at [493, 122] on icon at bounding box center [491, 125] width 7 height 7
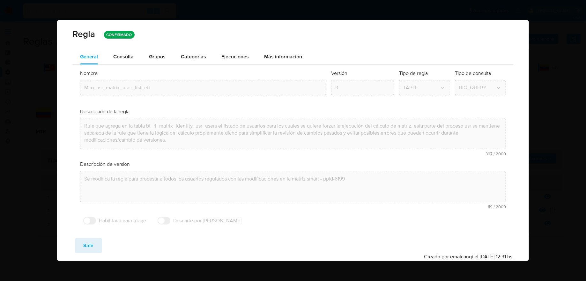
click at [127, 66] on div "Nombre text-es Mco_usr_matrix_user_list_etl text-pt Mco_usr_matrix_user_list_et…" at bounding box center [293, 149] width 442 height 168
click at [127, 62] on div "Consulta" at bounding box center [124, 56] width 20 height 15
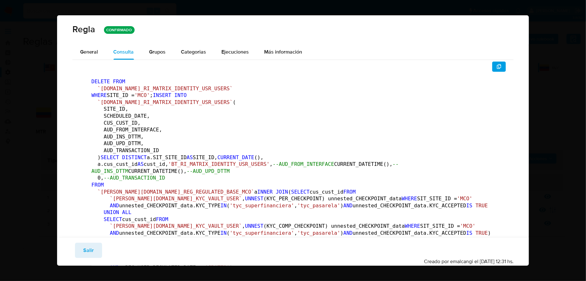
scroll to position [331, 0]
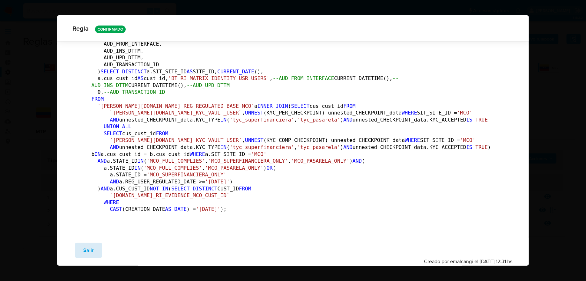
click at [97, 257] on button "Salir" at bounding box center [88, 250] width 27 height 15
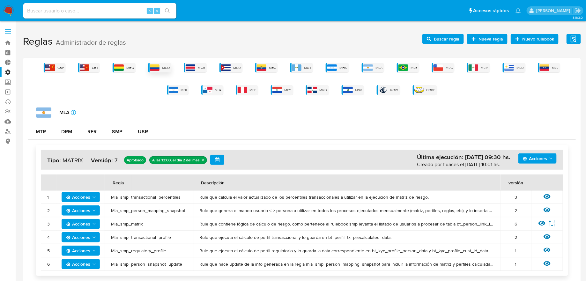
click at [159, 66] on img at bounding box center [155, 67] width 10 height 6
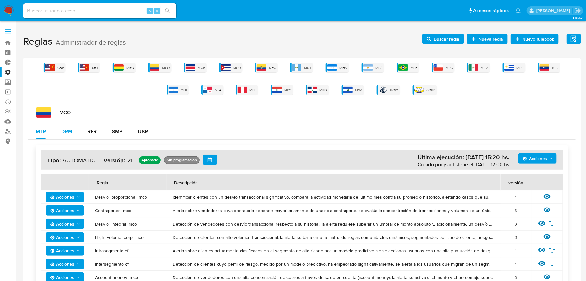
click at [74, 135] on button "DRM" at bounding box center [67, 131] width 26 height 15
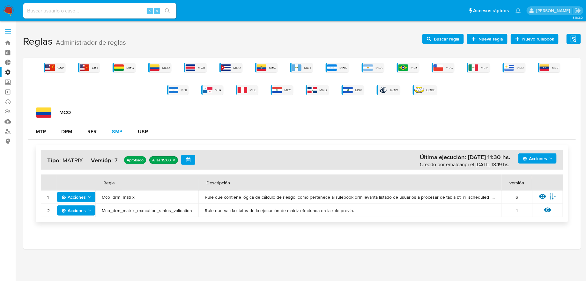
click at [115, 131] on div "SMP" at bounding box center [117, 131] width 11 height 5
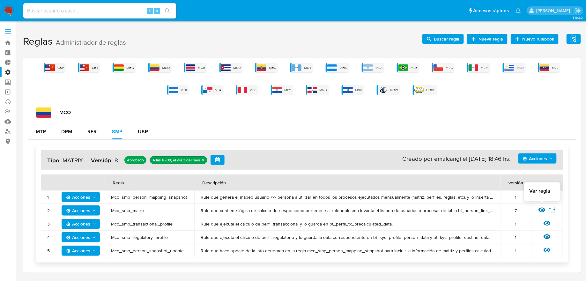
click at [541, 207] on icon at bounding box center [542, 210] width 7 height 7
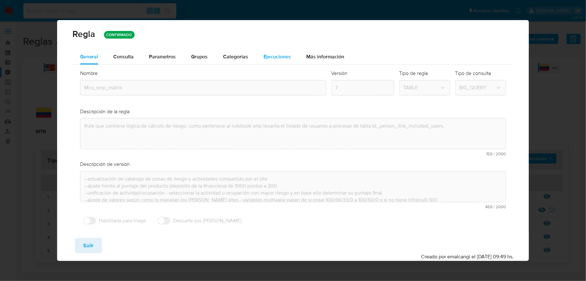
click at [268, 62] on div "Ejecuciones" at bounding box center [277, 56] width 27 height 15
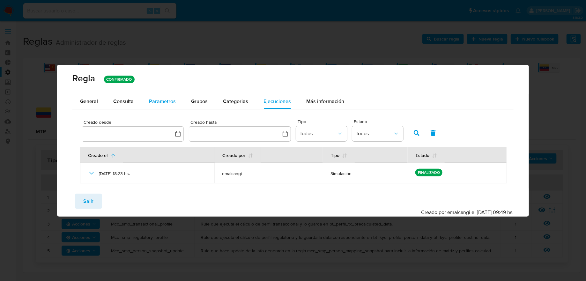
click at [151, 94] on div "Parametros" at bounding box center [162, 101] width 27 height 15
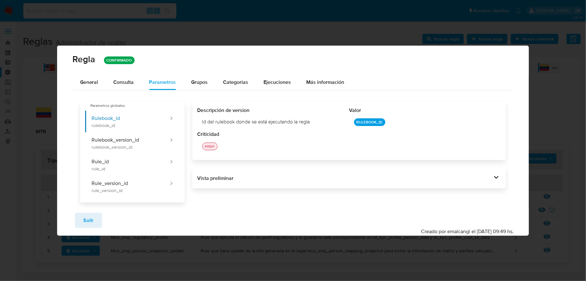
drag, startPoint x: 200, startPoint y: 121, endPoint x: 328, endPoint y: 123, distance: 127.4
click at [328, 123] on div "Id del rulebook donde se está ejecutando la regla" at bounding box center [274, 122] width 152 height 17
click at [231, 124] on div "Id del rulebook donde se está ejecutando la regla" at bounding box center [274, 122] width 152 height 17
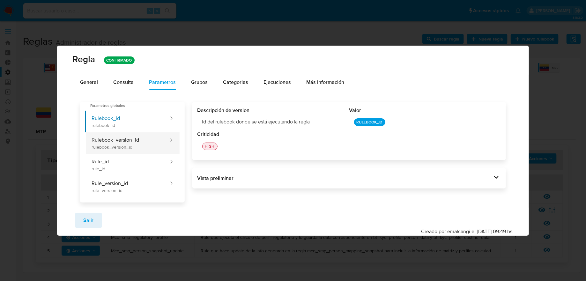
click at [139, 149] on button "Rulebook_version_id rulebook_version_id" at bounding box center [127, 143] width 84 height 22
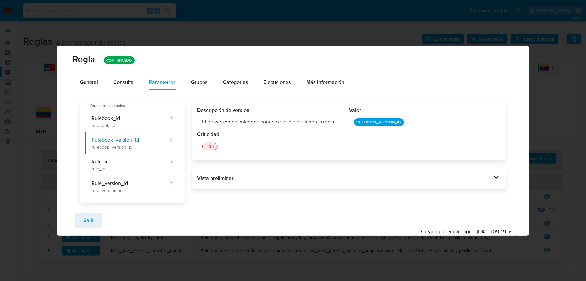
click at [260, 121] on div "Id de versión del rulebook donde se está ejecutando la regla" at bounding box center [274, 122] width 152 height 17
click at [147, 169] on button "Rule_id rule_id" at bounding box center [127, 165] width 84 height 22
click at [231, 117] on div "Id de la regla que está ejecutándose" at bounding box center [274, 122] width 152 height 17
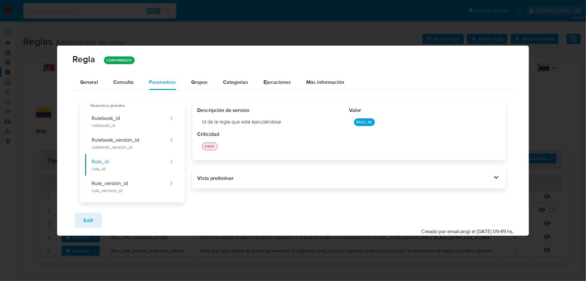
click at [230, 124] on div "Id de la regla que está ejecutándose" at bounding box center [274, 122] width 152 height 17
click at [158, 186] on button "Rule_version_id rule_version_id" at bounding box center [127, 187] width 84 height 22
click at [212, 123] on div "Id de versión de la regla que está ejecutándose" at bounding box center [274, 122] width 152 height 17
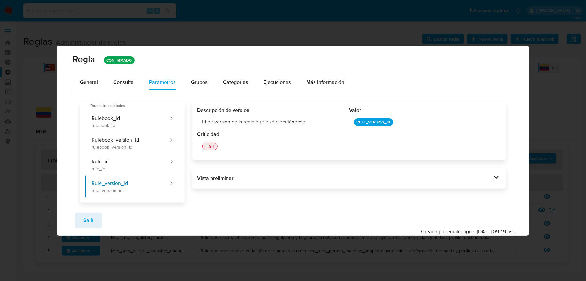
click at [212, 123] on div "Id de versión de la regla que está ejecutándose" at bounding box center [274, 122] width 152 height 17
